Goal: Ask a question: Seek information or help from site administrators or community

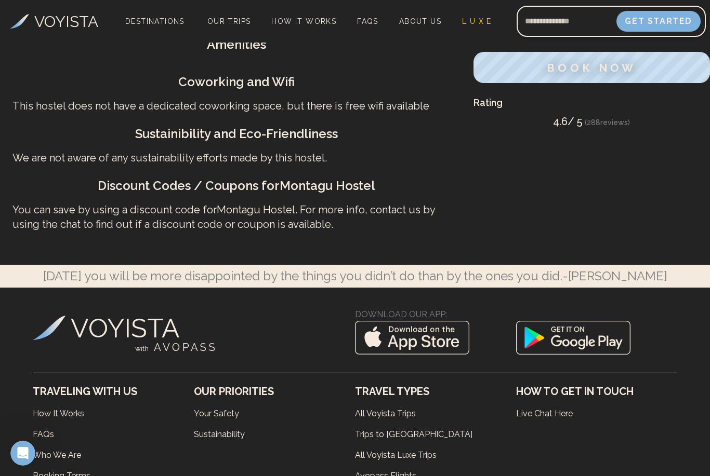
scroll to position [616, 0]
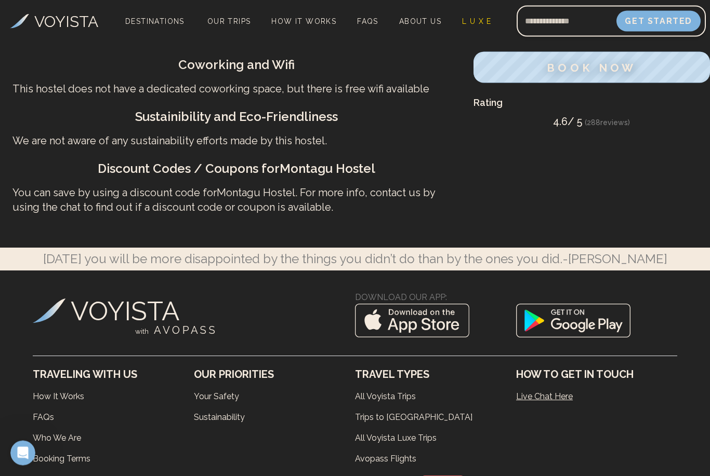
click at [544, 408] on link "Live Chat Here" at bounding box center [596, 397] width 161 height 21
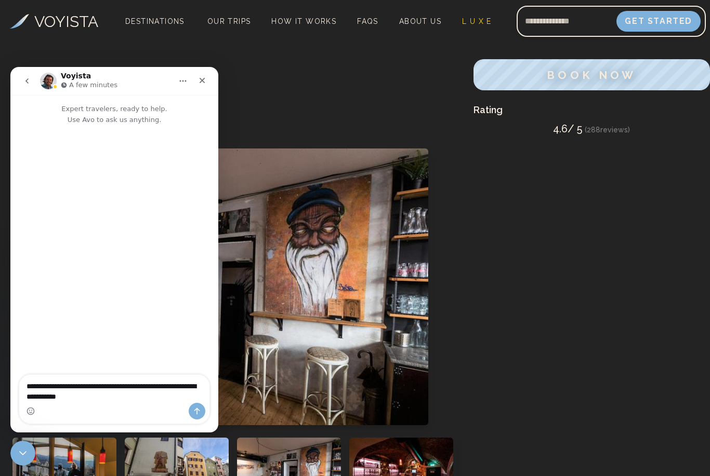
type textarea "**********"
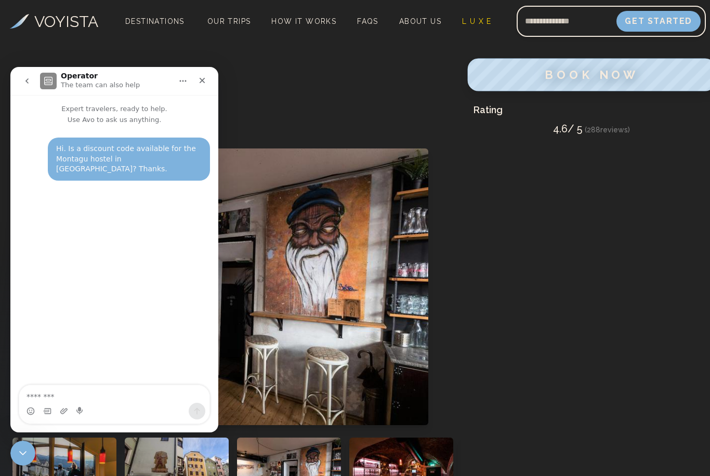
click at [573, 74] on span "BOOK NOW" at bounding box center [591, 75] width 94 height 14
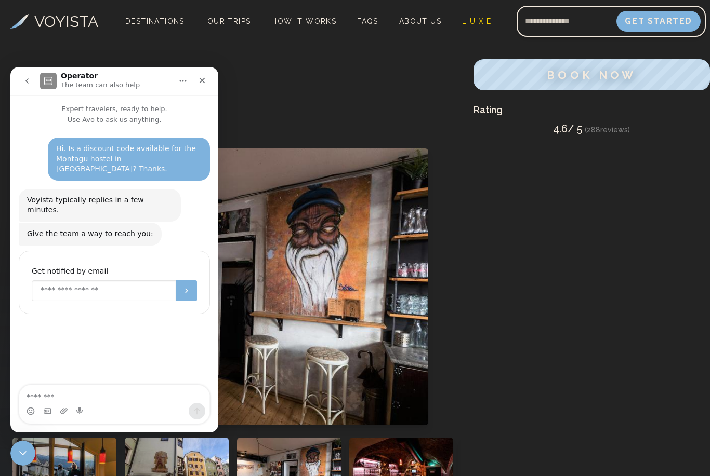
click at [71, 281] on input "Enter your email" at bounding box center [104, 291] width 144 height 21
type input "*"
type input "**********"
click at [189, 281] on button "Submit" at bounding box center [186, 291] width 21 height 21
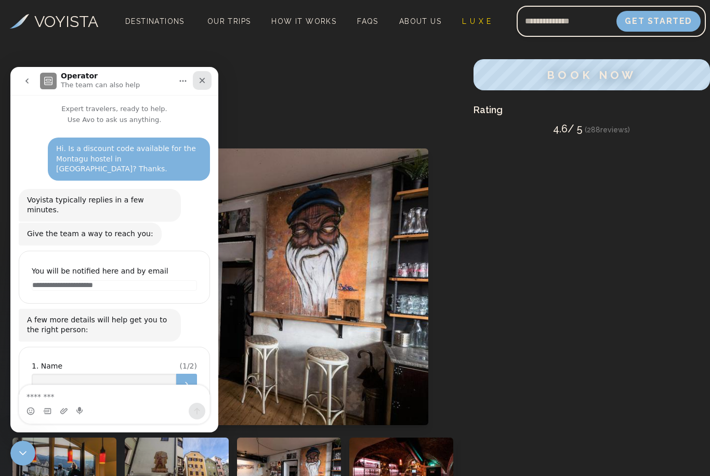
click at [201, 86] on div "Close" at bounding box center [202, 80] width 19 height 19
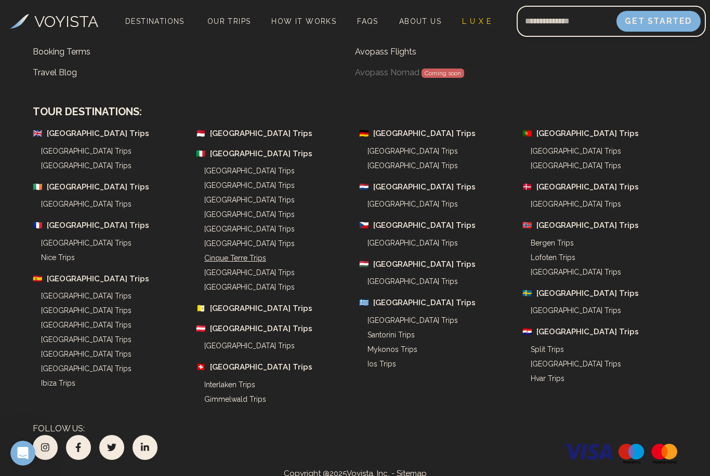
scroll to position [1043, 0]
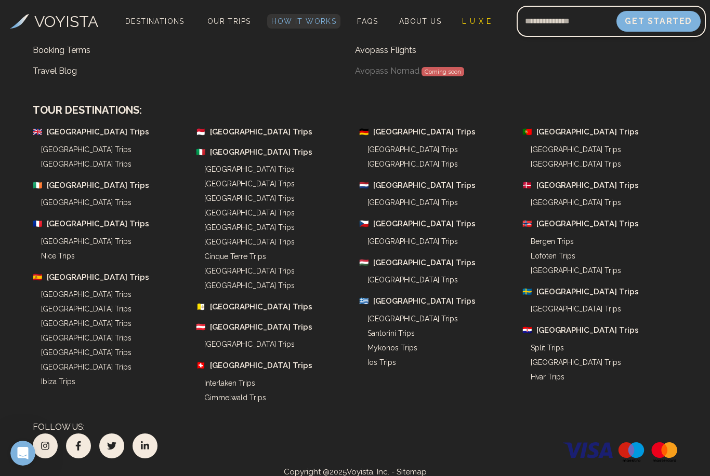
click at [314, 20] on span "How It Works" at bounding box center [303, 21] width 65 height 8
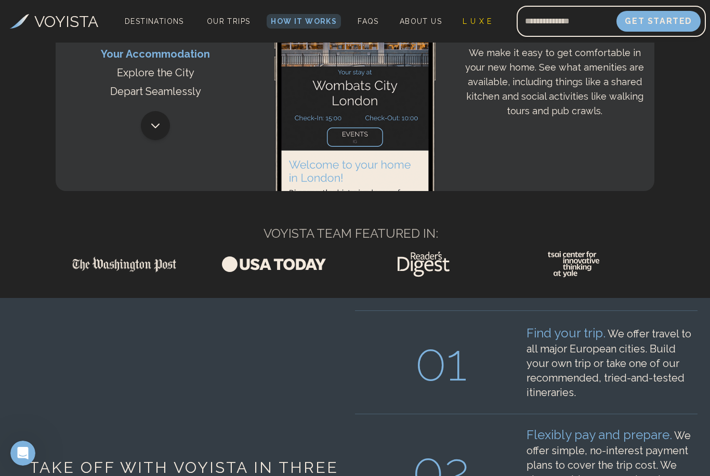
scroll to position [994, 0]
